Goal: Information Seeking & Learning: Learn about a topic

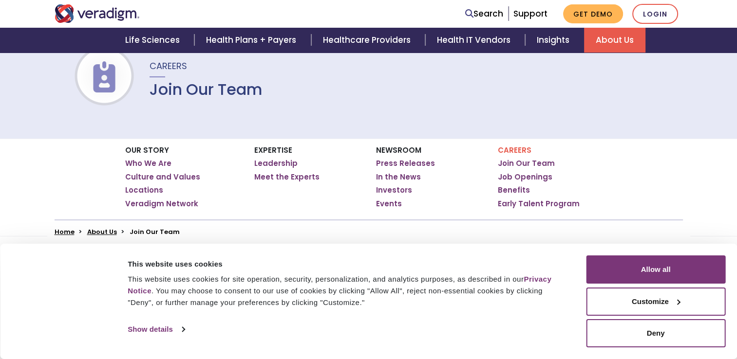
scroll to position [97, 0]
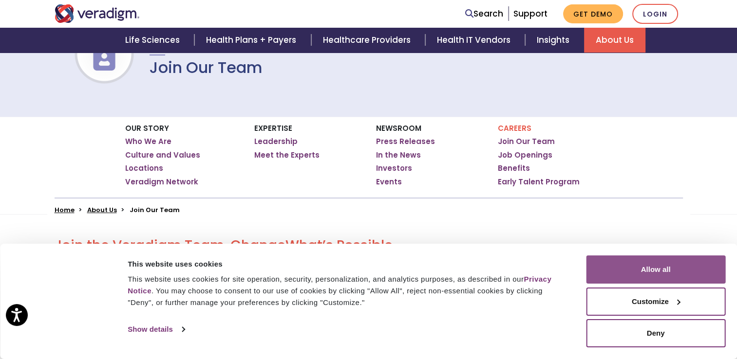
click at [641, 277] on button "Allow all" at bounding box center [655, 270] width 139 height 28
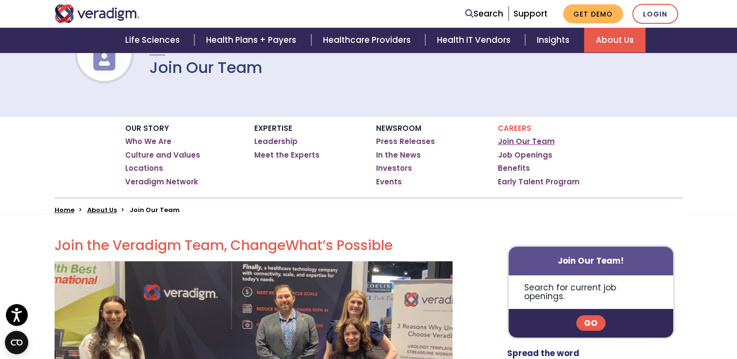
click at [518, 141] on link "Join Our Team" at bounding box center [526, 142] width 57 height 10
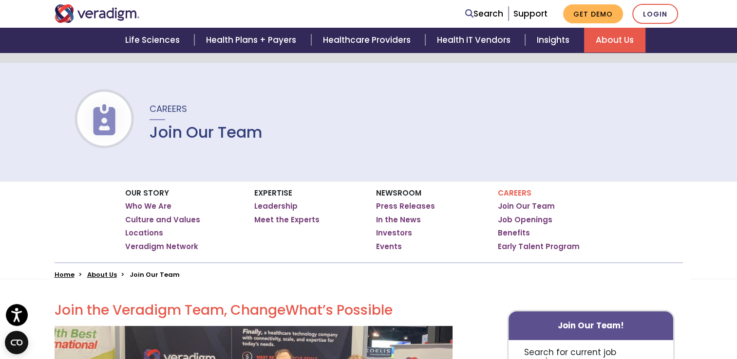
scroll to position [97, 0]
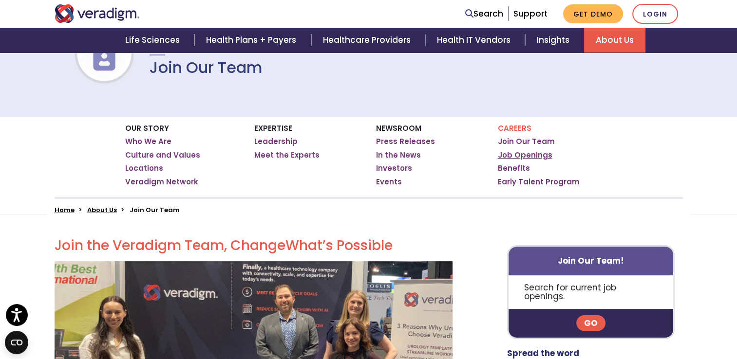
click at [530, 151] on link "Job Openings" at bounding box center [525, 156] width 55 height 10
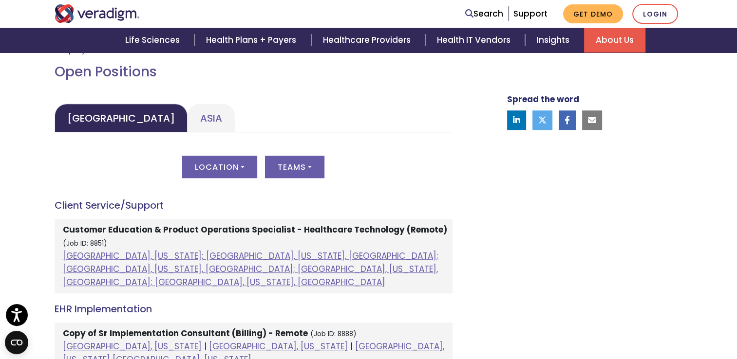
scroll to position [438, 0]
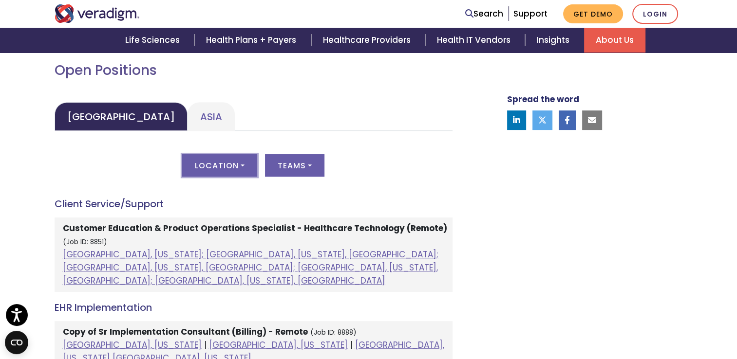
click at [249, 174] on button "Location" at bounding box center [219, 165] width 75 height 22
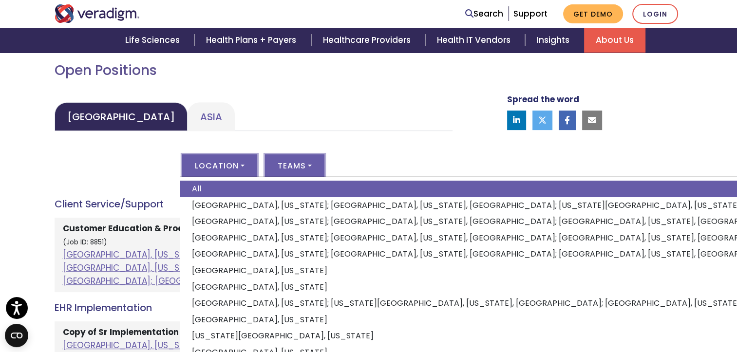
click at [306, 164] on button "Teams" at bounding box center [294, 165] width 59 height 22
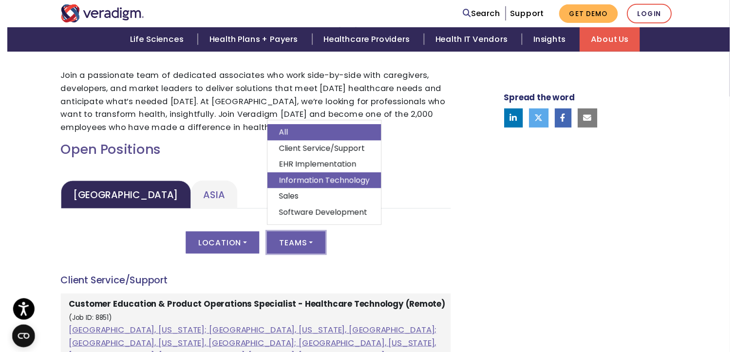
scroll to position [341, 0]
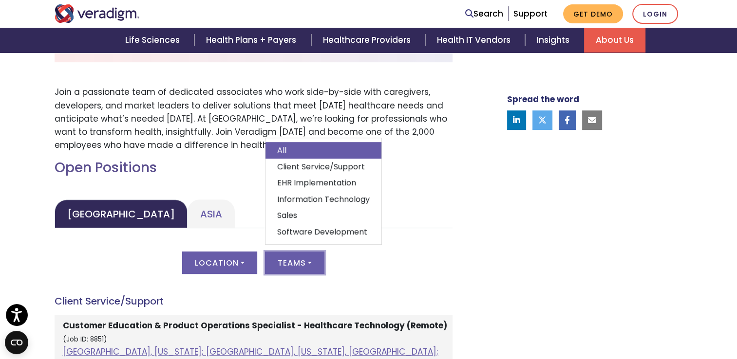
click at [402, 259] on div "Location All [GEOGRAPHIC_DATA], [US_STATE]; [GEOGRAPHIC_DATA], [US_STATE], [GEO…" at bounding box center [254, 269] width 398 height 34
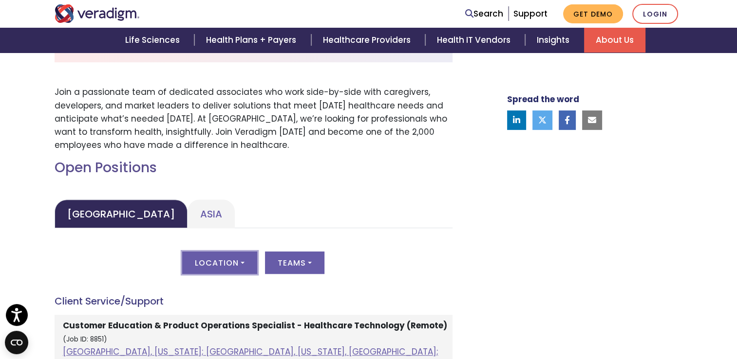
click at [243, 258] on button "Location" at bounding box center [219, 263] width 75 height 22
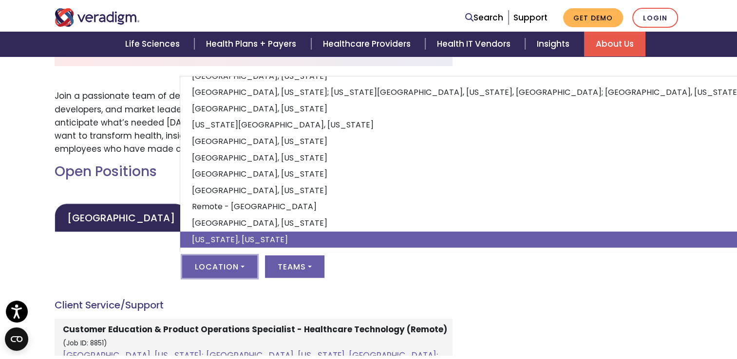
scroll to position [114, 0]
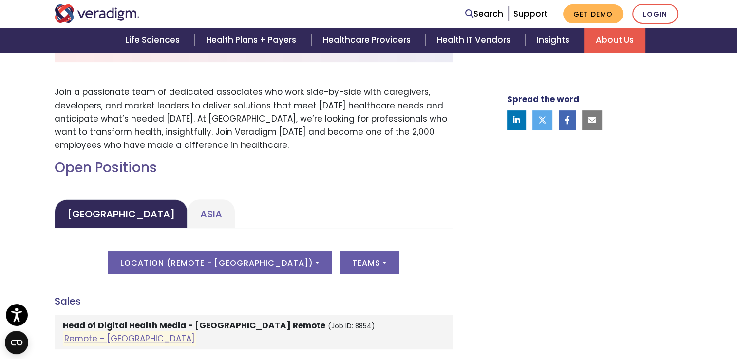
click at [427, 273] on div "Location ( Remote - [GEOGRAPHIC_DATA] ) All [GEOGRAPHIC_DATA], [US_STATE]; [GEO…" at bounding box center [254, 269] width 398 height 34
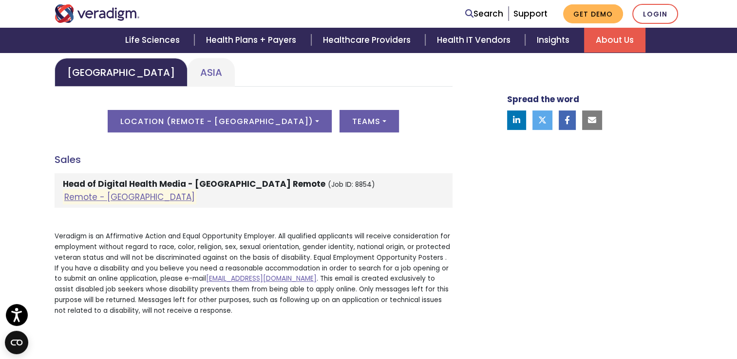
scroll to position [487, 0]
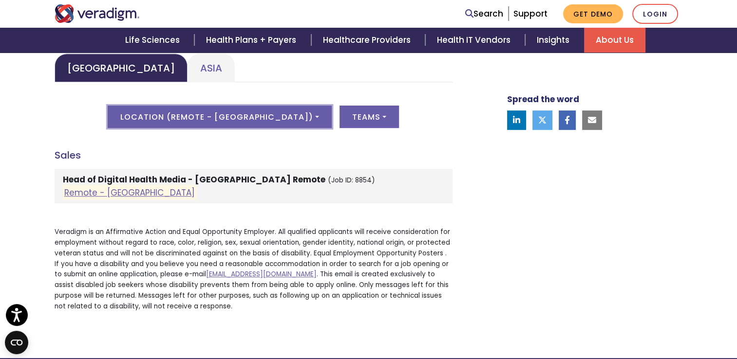
click at [279, 117] on button "Location ( Remote - [GEOGRAPHIC_DATA] )" at bounding box center [220, 117] width 224 height 22
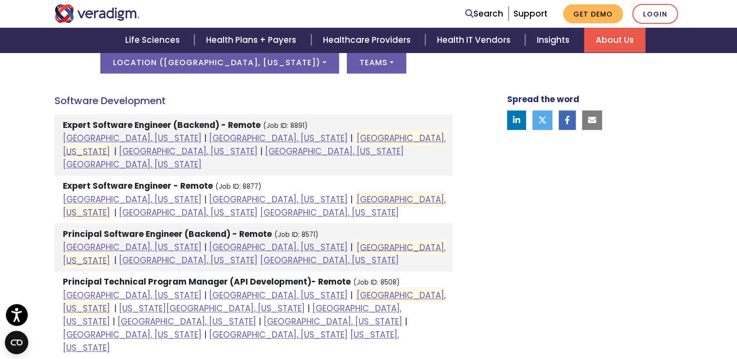
scroll to position [536, 0]
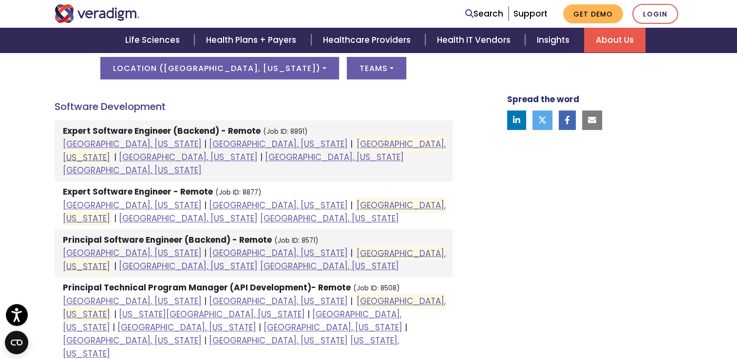
click at [132, 234] on strong "Principal Software Engineer (Backend) - Remote" at bounding box center [167, 240] width 209 height 12
click at [242, 247] on link "[GEOGRAPHIC_DATA], [US_STATE]" at bounding box center [254, 259] width 383 height 25
